Goal: Check status

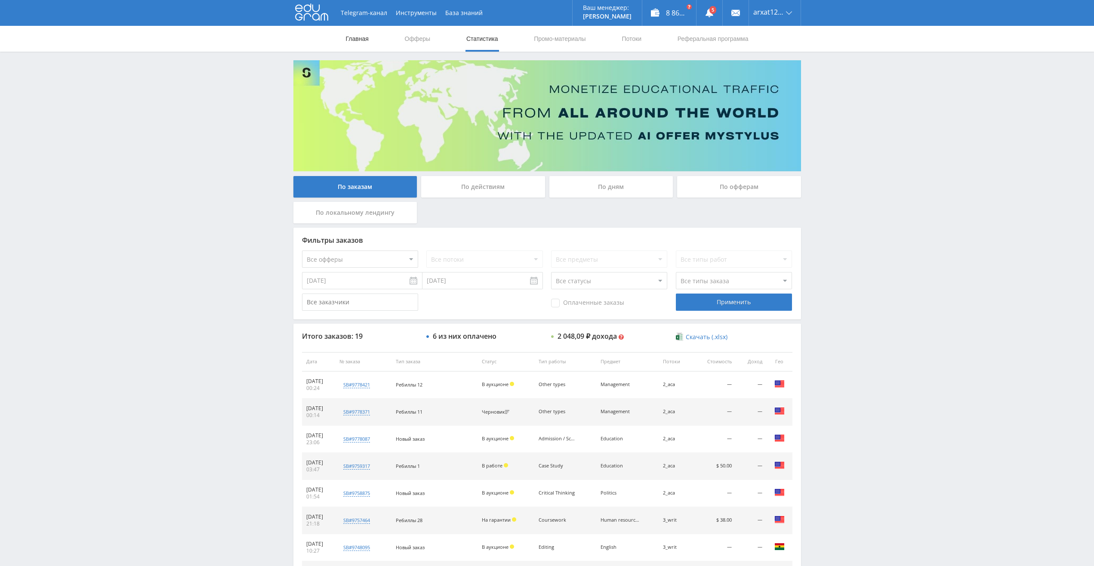
click at [354, 43] on link "Главная" at bounding box center [357, 39] width 25 height 26
click at [611, 182] on div "По дням" at bounding box center [611, 187] width 124 height 22
click at [0, 0] on input "По дням" at bounding box center [0, 0] width 0 height 0
